Goal: Information Seeking & Learning: Check status

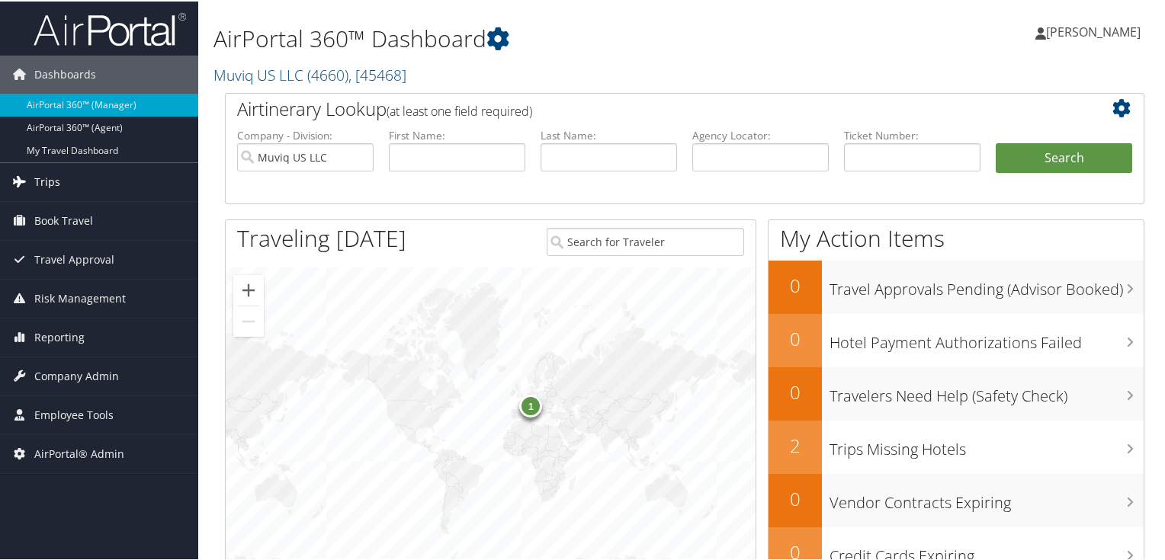
click at [55, 184] on span "Trips" at bounding box center [47, 181] width 26 height 38
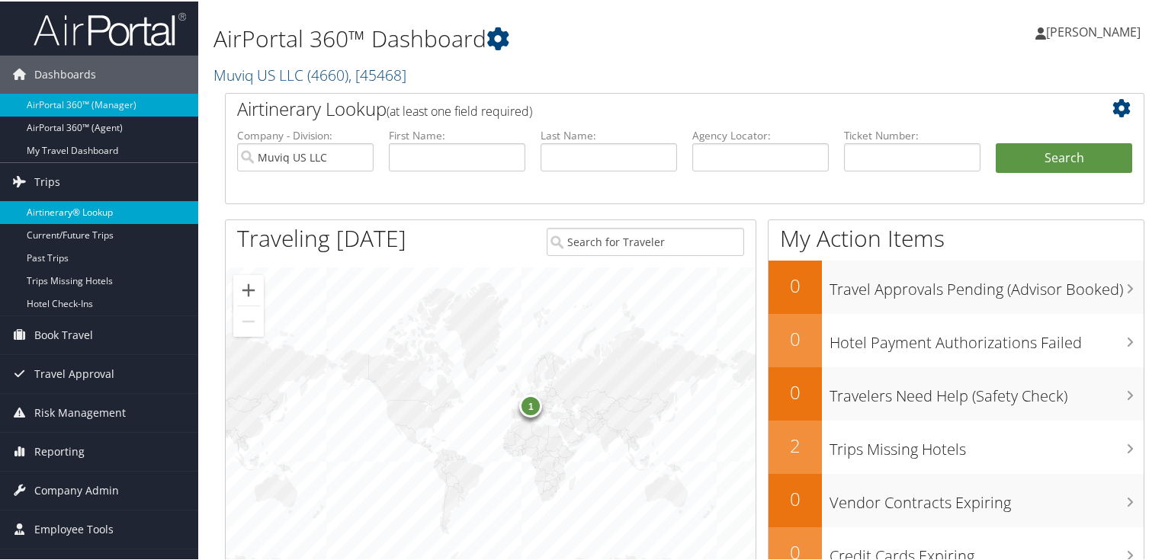
click at [70, 206] on link "Airtinerary® Lookup" at bounding box center [99, 211] width 198 height 23
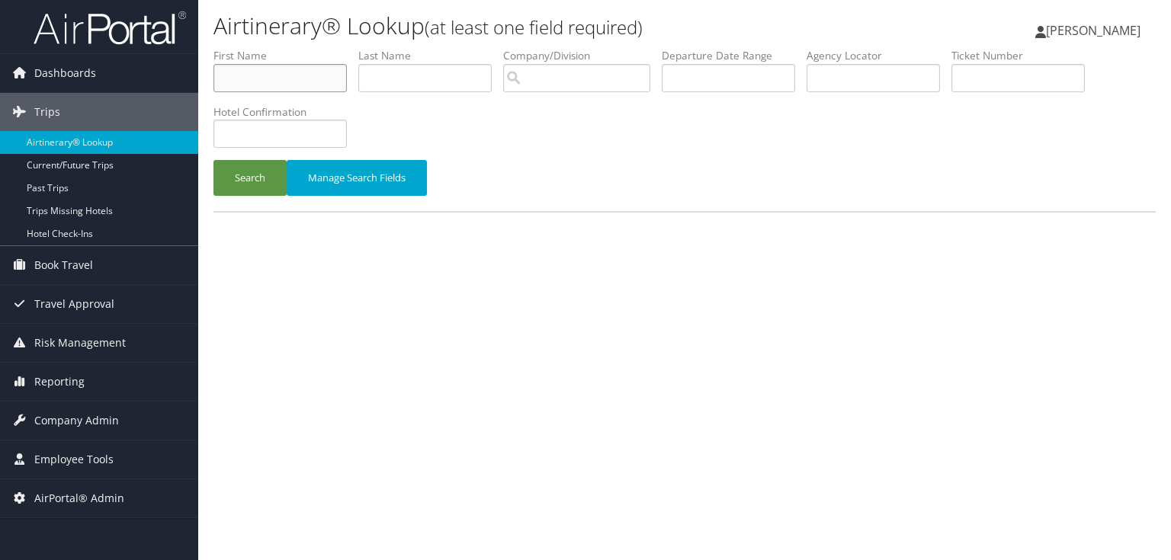
click at [266, 74] on input "text" at bounding box center [279, 78] width 133 height 28
type input "anna"
click at [400, 75] on input "text" at bounding box center [424, 78] width 133 height 28
type input "soriano"
click at [250, 174] on button "Search" at bounding box center [249, 178] width 73 height 36
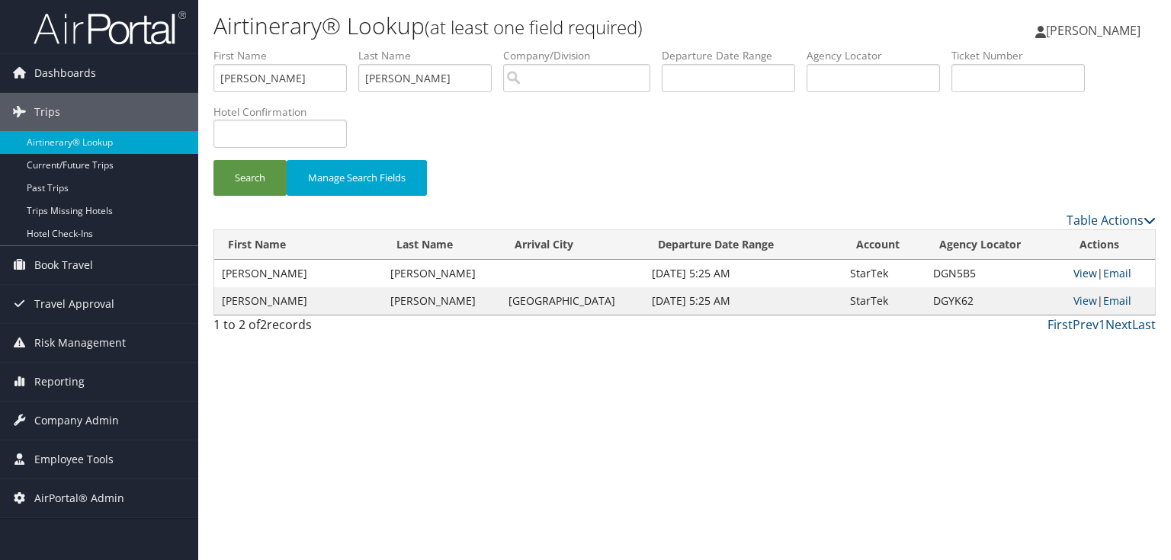
click at [1079, 271] on link "View" at bounding box center [1085, 273] width 24 height 14
click at [1074, 299] on link "View" at bounding box center [1085, 300] width 24 height 14
drag, startPoint x: 300, startPoint y: 67, endPoint x: 42, endPoint y: 72, distance: 257.7
click at [42, 71] on div "Dashboards AirPortal 360™ (Manager) AirPortal 360™ (Agent) My Travel Dashboard …" at bounding box center [585, 280] width 1171 height 560
type input "alfredo"
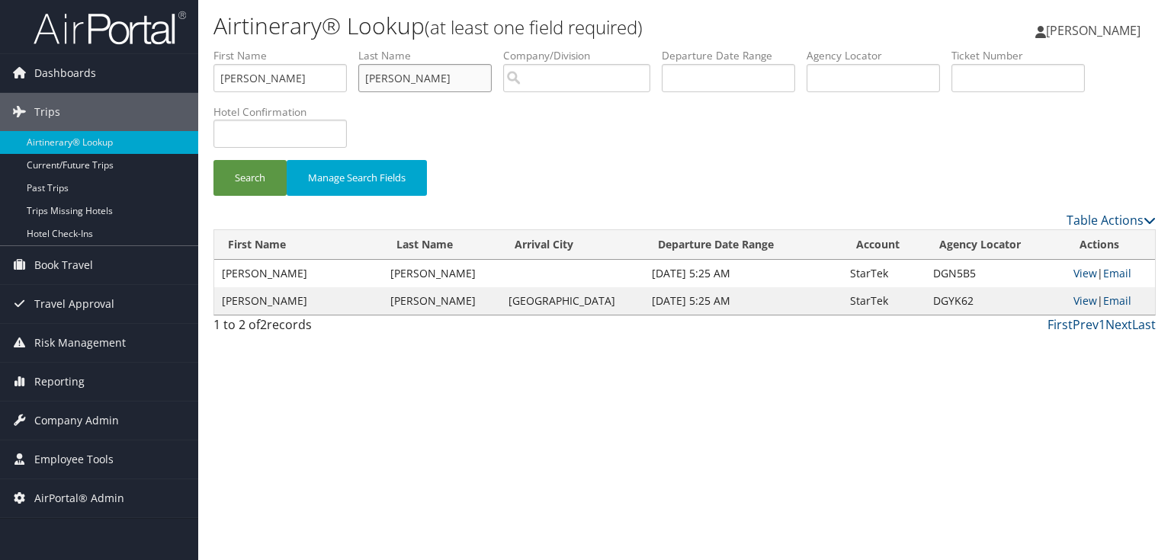
drag, startPoint x: 415, startPoint y: 79, endPoint x: 290, endPoint y: 61, distance: 125.6
click at [290, 48] on ul "First Name alfredo Last Name soriano Departure City Arrival City Company/Divisi…" at bounding box center [684, 48] width 942 height 0
click at [234, 176] on button "Search" at bounding box center [249, 178] width 73 height 36
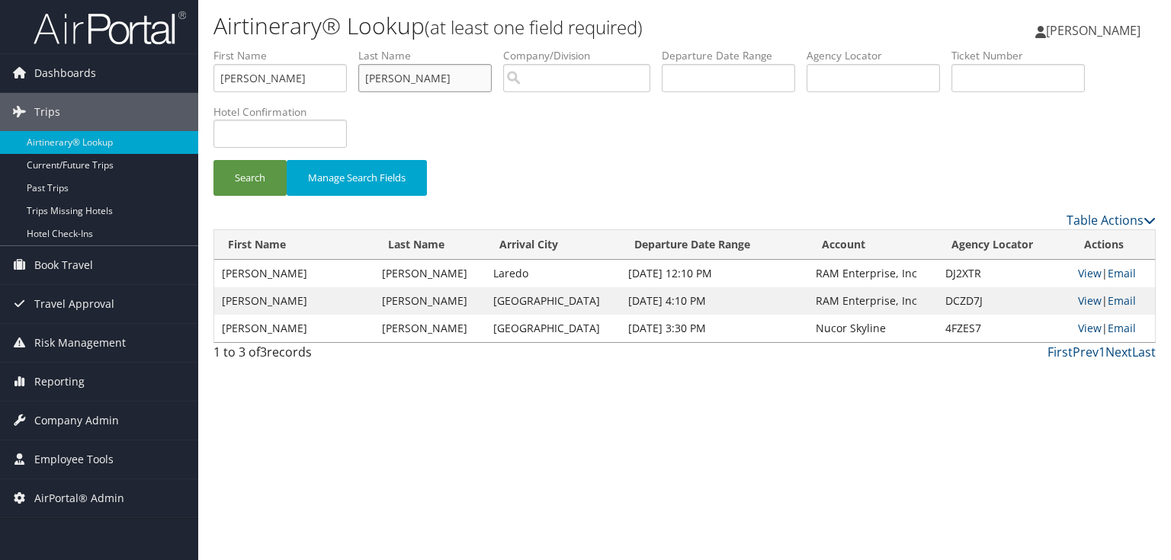
click at [366, 76] on input "gomez" at bounding box center [424, 78] width 133 height 28
type input "santillangomez"
click at [255, 180] on button "Search" at bounding box center [249, 178] width 73 height 36
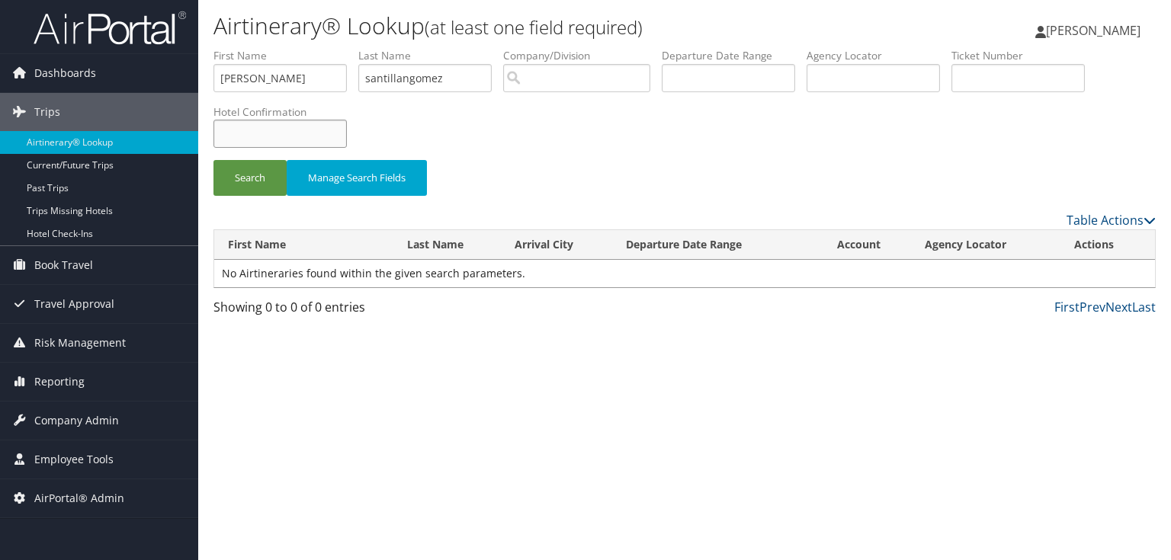
click at [305, 144] on input "text" at bounding box center [279, 134] width 133 height 28
paste input "35063SF000197"
type input "35063SF000197"
drag, startPoint x: 457, startPoint y: 78, endPoint x: 111, endPoint y: 78, distance: 345.3
click at [111, 78] on div "Dashboards AirPortal 360™ (Manager) AirPortal 360™ (Agent) My Travel Dashboard …" at bounding box center [585, 280] width 1171 height 560
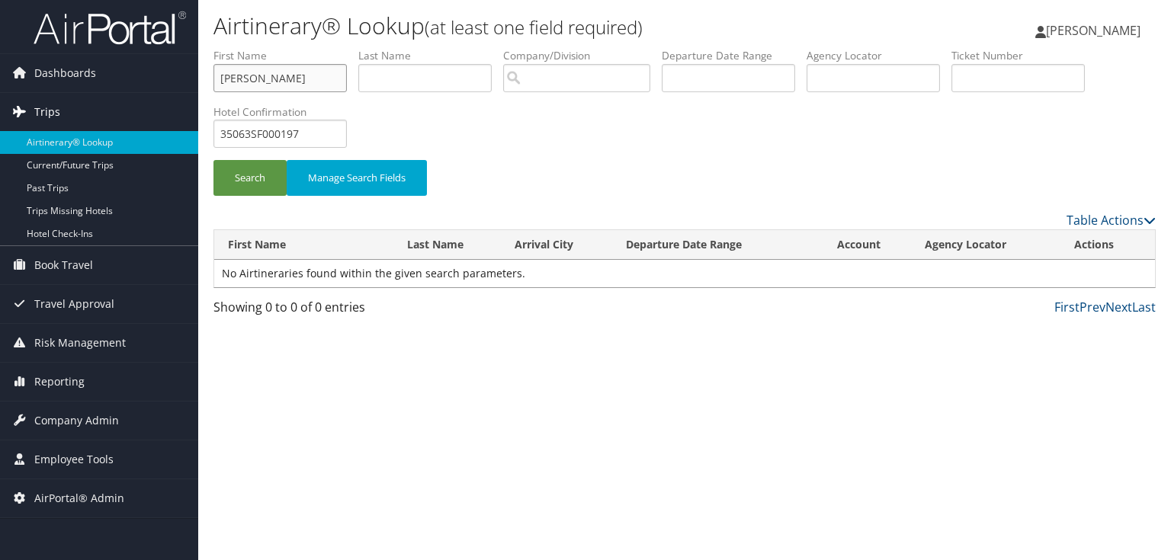
drag, startPoint x: 274, startPoint y: 74, endPoint x: 64, endPoint y: 103, distance: 211.6
click at [24, 75] on div "Dashboards AirPortal 360™ (Manager) AirPortal 360™ (Agent) My Travel Dashboard …" at bounding box center [585, 280] width 1171 height 560
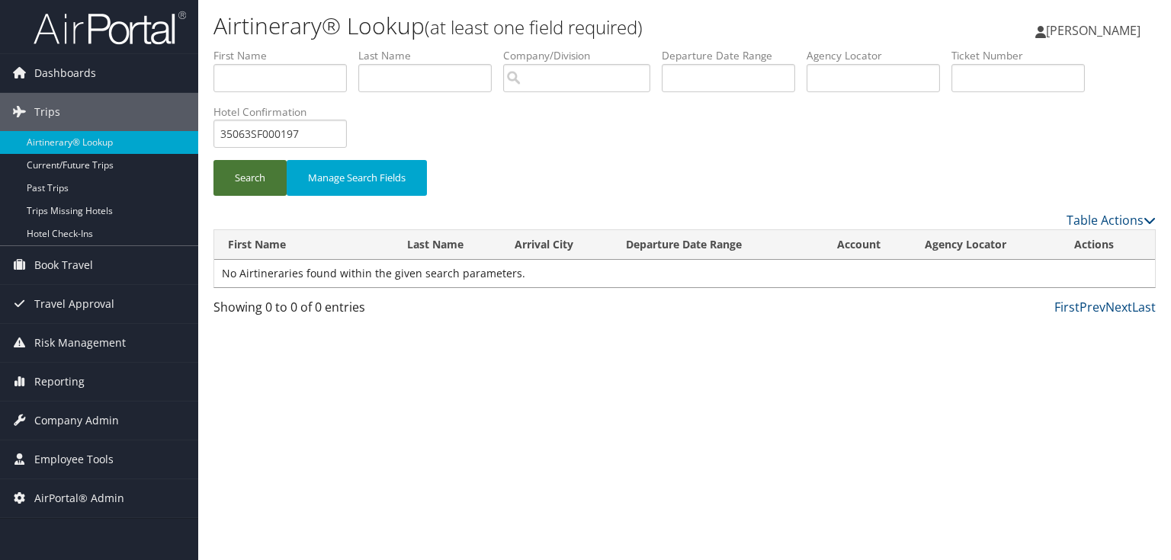
drag, startPoint x: 244, startPoint y: 174, endPoint x: 692, endPoint y: 282, distance: 461.1
click at [244, 178] on button "Search" at bounding box center [249, 178] width 73 height 36
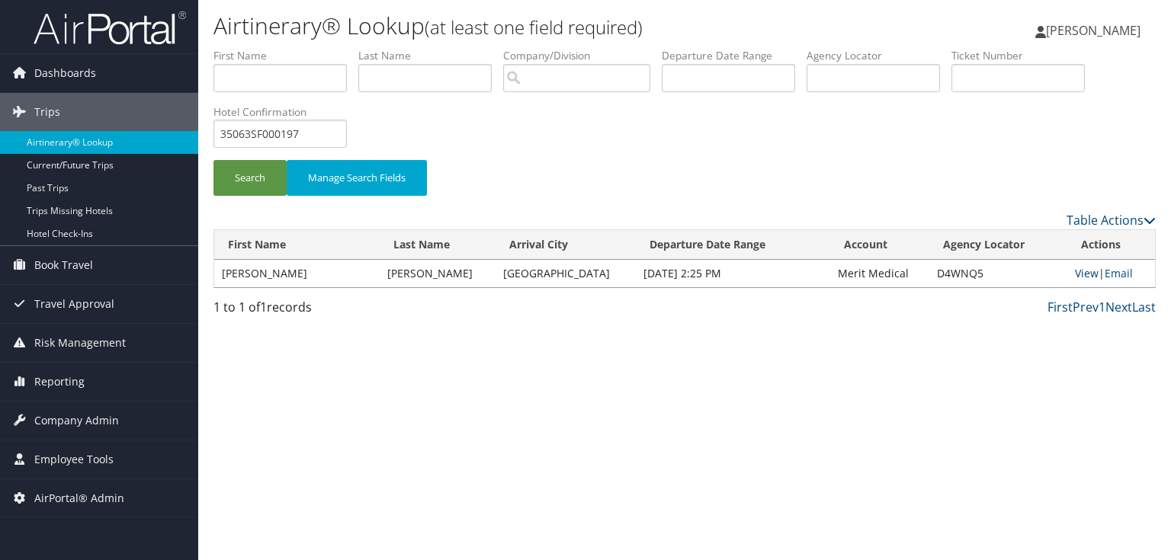
click at [1085, 273] on link "View" at bounding box center [1087, 273] width 24 height 14
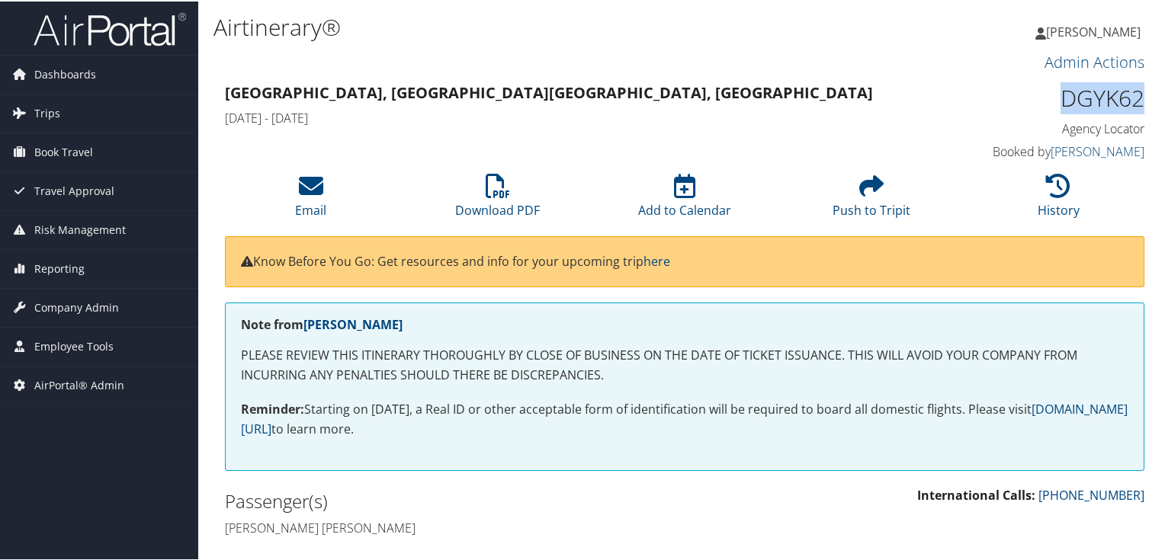
drag, startPoint x: 1055, startPoint y: 93, endPoint x: 1134, endPoint y: 95, distance: 79.3
click at [1134, 95] on h1 "DGYK62" at bounding box center [1037, 97] width 213 height 32
copy h1 "DGYK62"
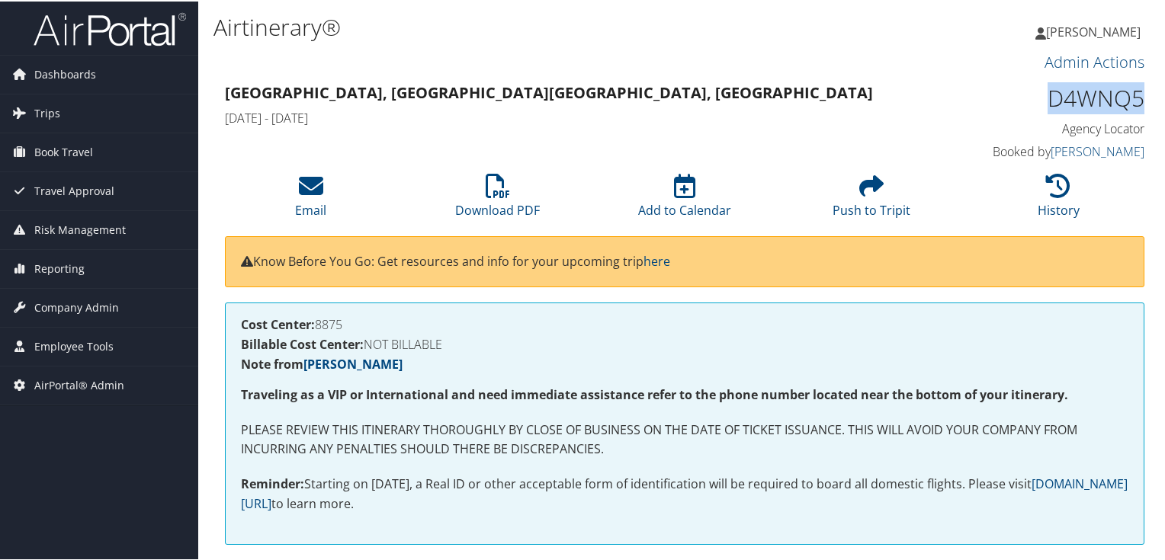
drag, startPoint x: 1043, startPoint y: 88, endPoint x: 1135, endPoint y: 96, distance: 92.5
click at [1135, 96] on h1 "D4WNQ5" at bounding box center [1037, 97] width 213 height 32
copy h1 "D4WNQ5"
